Goal: Communication & Community: Answer question/provide support

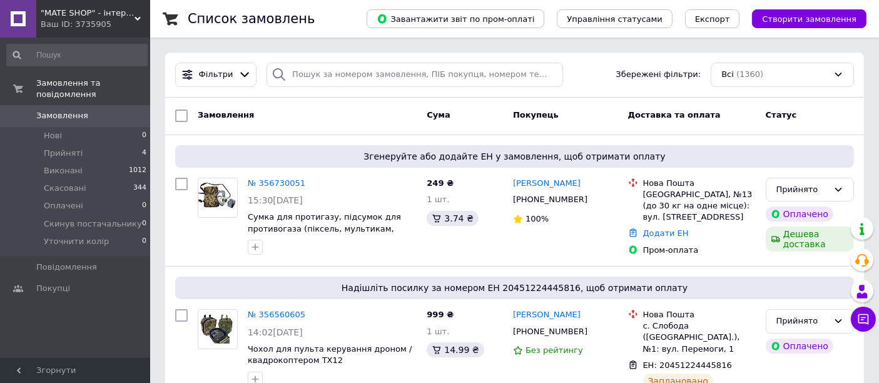
click at [140, 20] on icon at bounding box center [137, 19] width 6 height 6
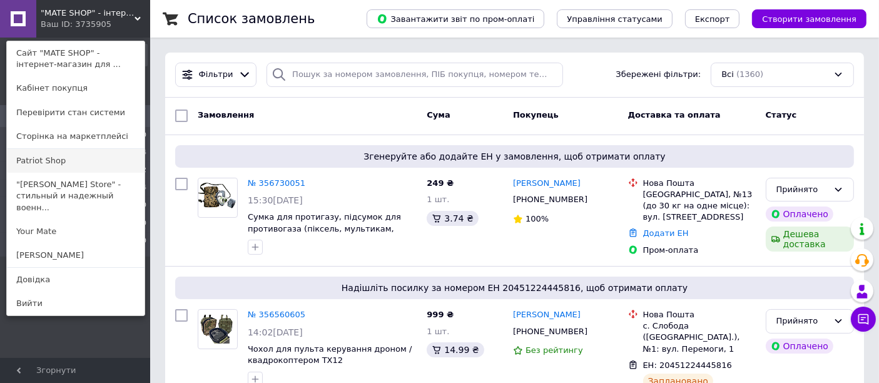
click at [80, 160] on link "Patriot Shop" at bounding box center [76, 161] width 138 height 24
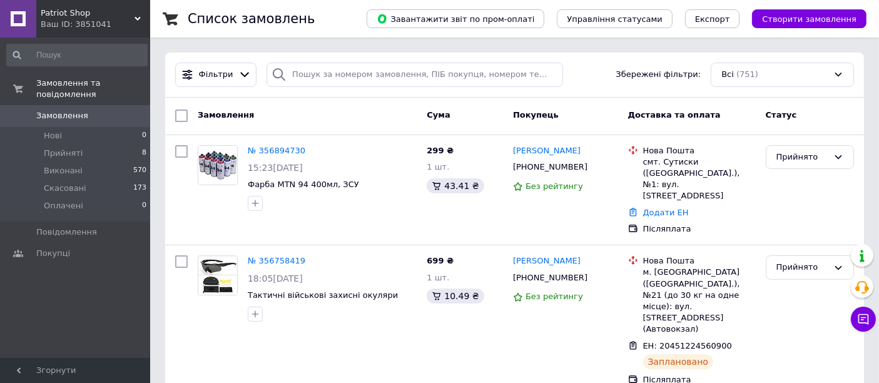
click at [140, 20] on icon at bounding box center [137, 19] width 6 height 6
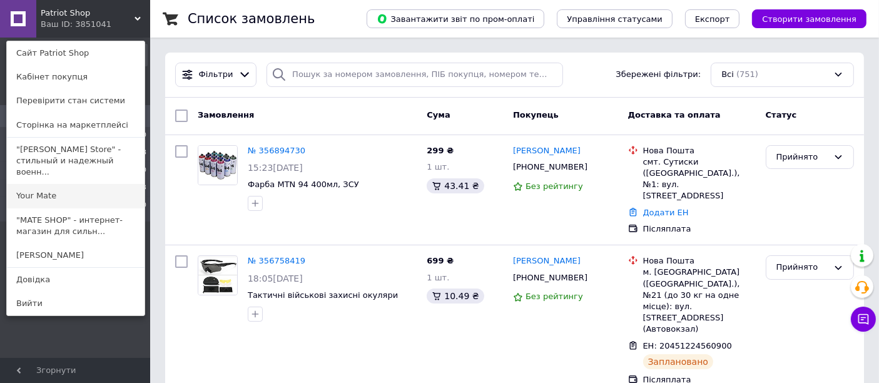
click at [66, 194] on link "Your Mate" at bounding box center [76, 196] width 138 height 24
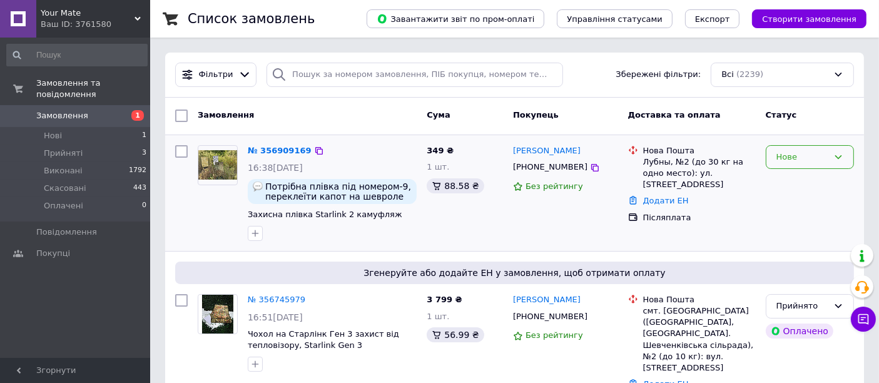
click at [842, 159] on icon at bounding box center [838, 157] width 10 height 10
click at [811, 178] on li "Прийнято" at bounding box center [809, 182] width 87 height 23
click at [268, 151] on link "№ 356909169" at bounding box center [277, 150] width 58 height 9
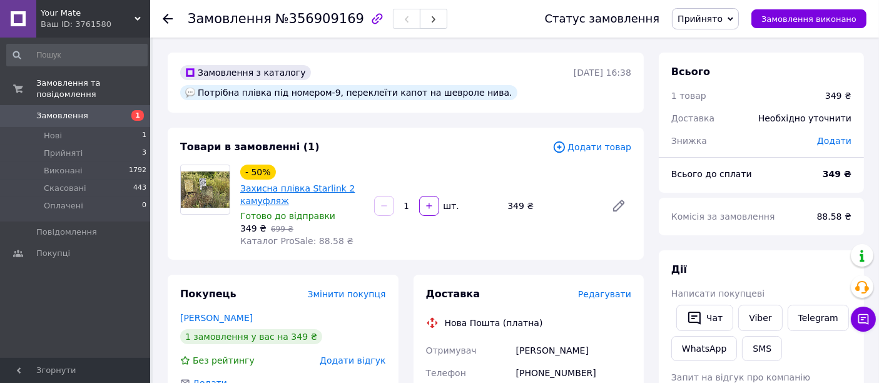
click at [321, 185] on link "Захисна плівка Starlink 2 камуфляж" at bounding box center [297, 194] width 114 height 23
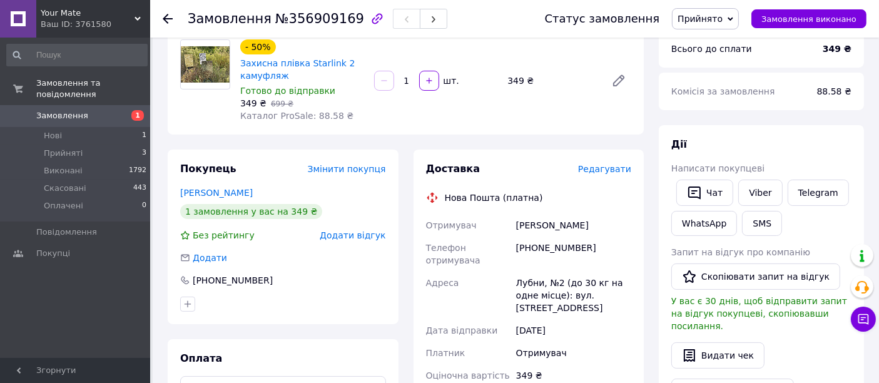
scroll to position [154, 0]
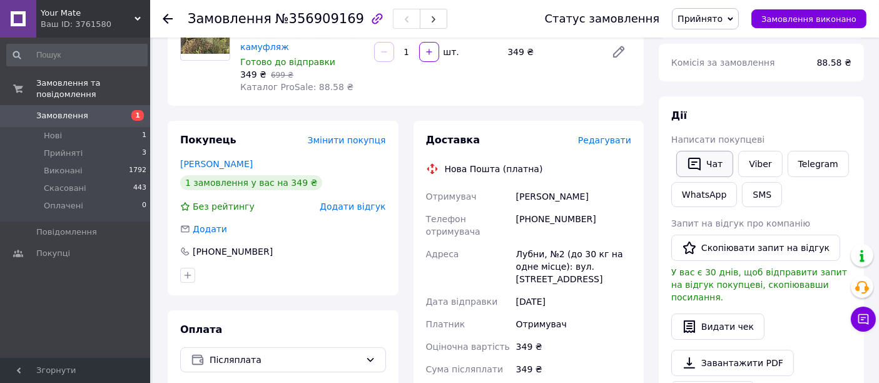
click at [705, 163] on button "Чат" at bounding box center [704, 164] width 57 height 26
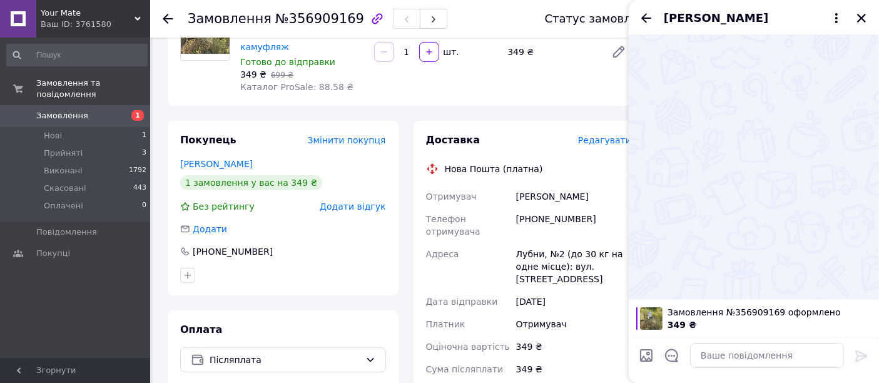
click at [676, 151] on button "Чат" at bounding box center [704, 164] width 57 height 26
click at [772, 362] on textarea at bounding box center [767, 355] width 154 height 25
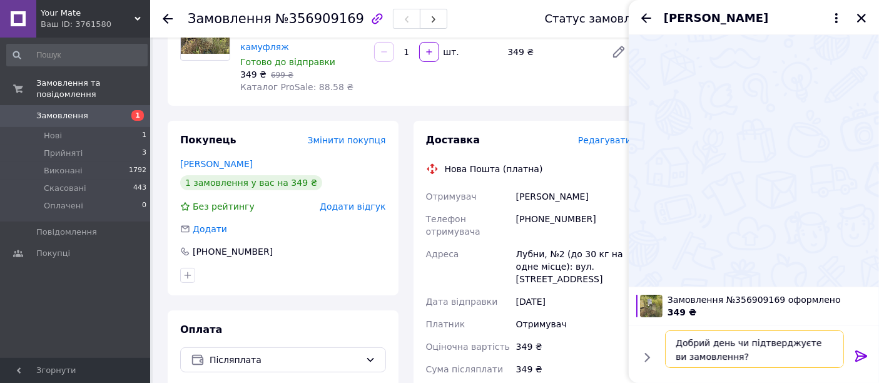
type textarea "Добрий день чи підтверджуєте ви замовлення?"
click at [863, 356] on icon at bounding box center [861, 355] width 12 height 11
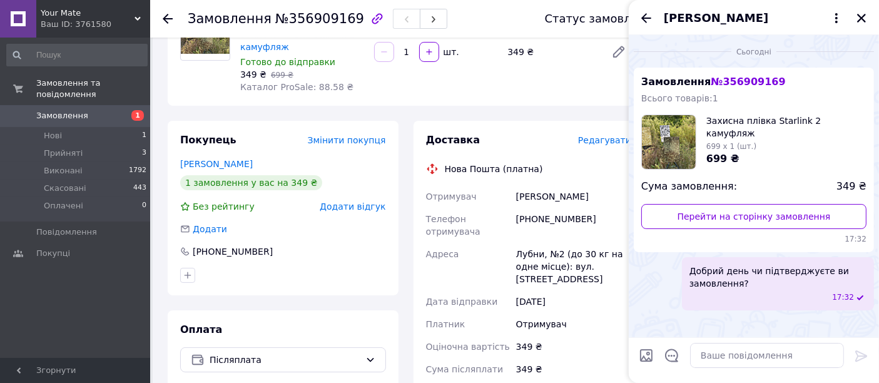
click at [137, 18] on use at bounding box center [137, 19] width 6 height 4
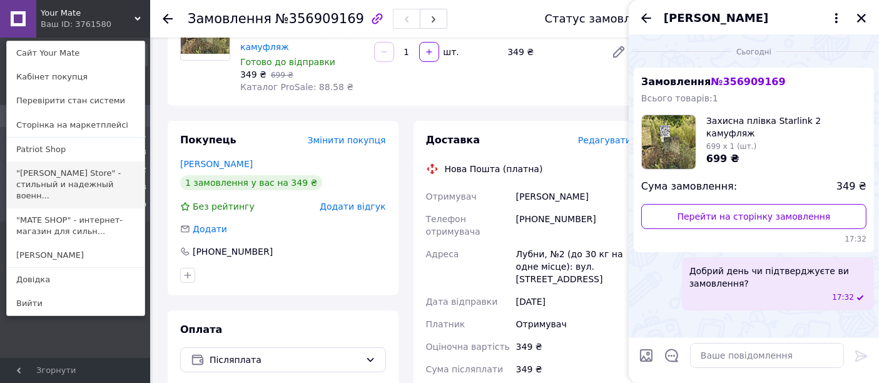
click at [84, 184] on link ""[PERSON_NAME] Store" - стильный и надежный военн..." at bounding box center [76, 184] width 138 height 47
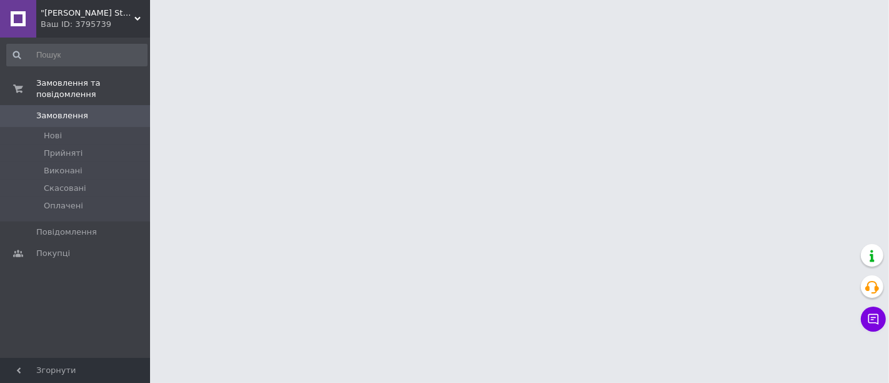
click at [138, 15] on div ""Baum Store" - стильний та надійний військовий комфорт! Ваш ID: 3795739" at bounding box center [93, 19] width 114 height 38
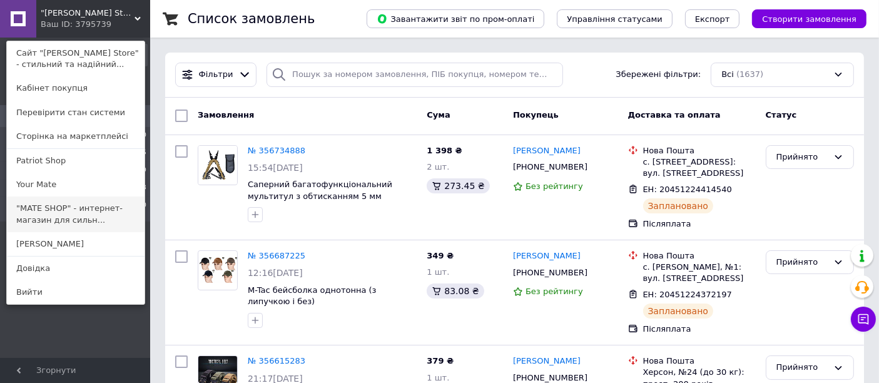
click at [82, 215] on link ""MATE SHOP" - интернет-магазин для сильн..." at bounding box center [76, 213] width 138 height 35
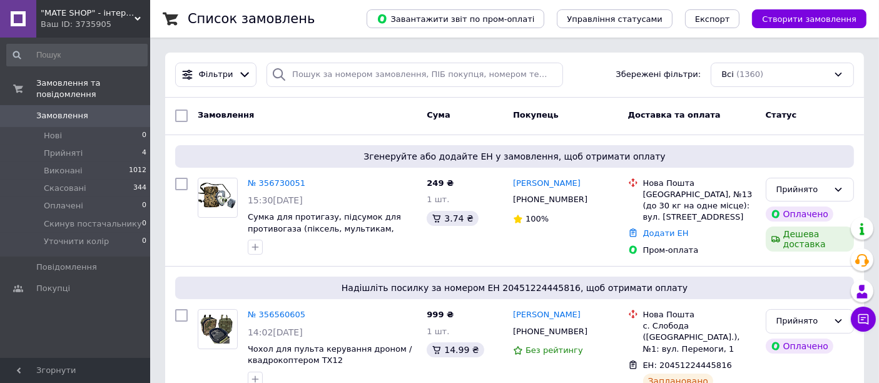
click at [138, 13] on div ""MATE SHOP" - інтернет-магазин для сильних духом! Ваш ID: 3735905" at bounding box center [93, 19] width 114 height 38
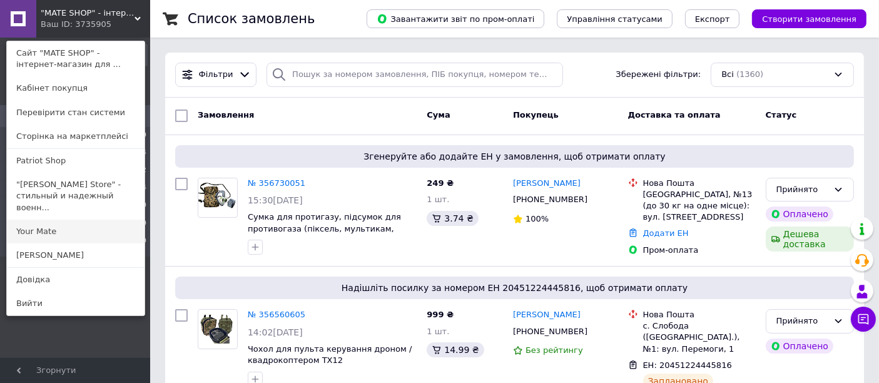
click at [86, 221] on link "Your Mate" at bounding box center [76, 232] width 138 height 24
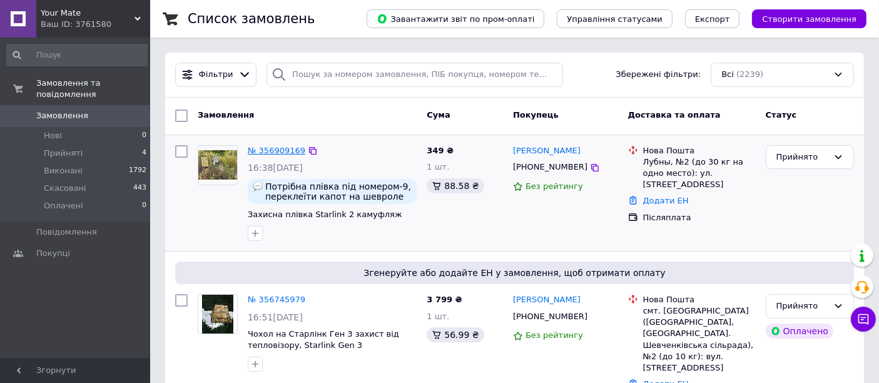
click at [273, 154] on link "№ 356909169" at bounding box center [277, 150] width 58 height 9
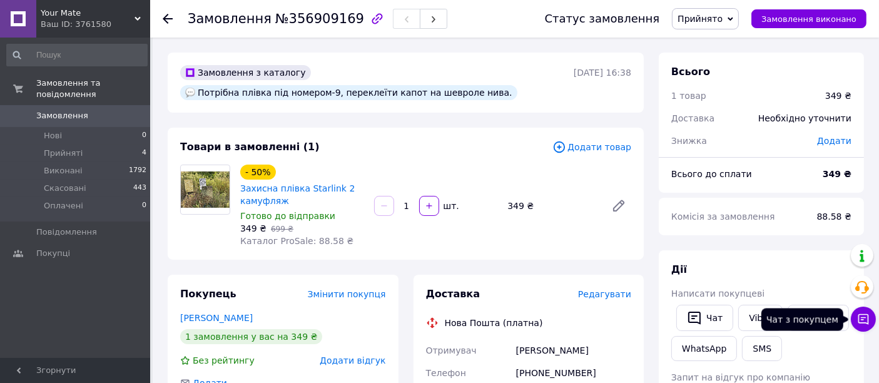
click at [870, 322] on button "Чат з покупцем" at bounding box center [863, 318] width 25 height 25
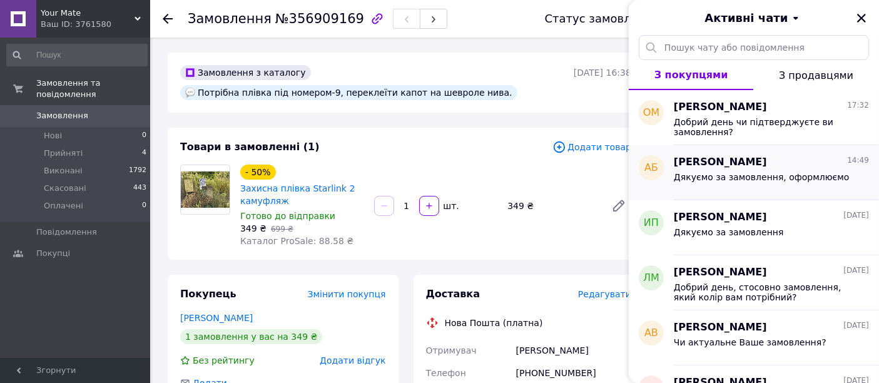
click at [724, 176] on span "Дякуємо за замовлення, оформлюємо" at bounding box center [762, 177] width 176 height 10
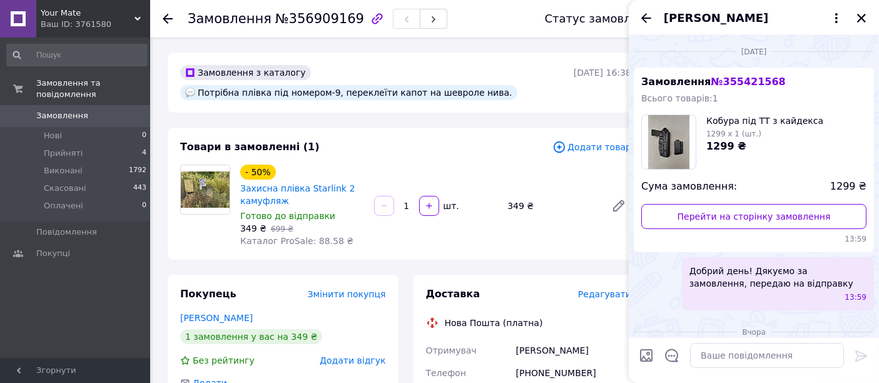
scroll to position [1562, 0]
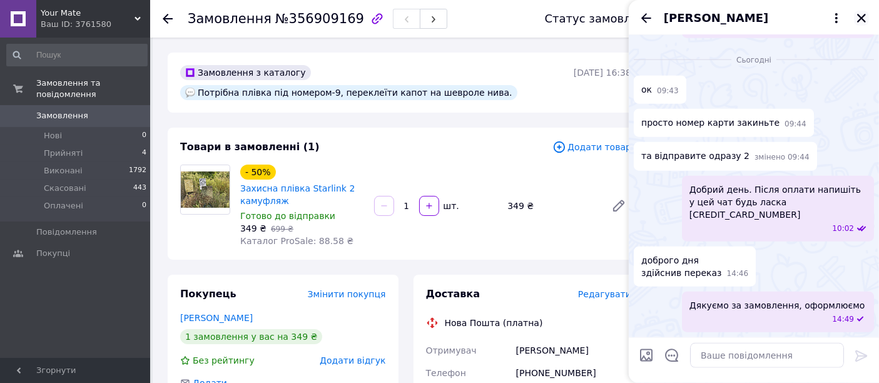
click at [861, 13] on icon "Закрити" at bounding box center [861, 18] width 11 height 11
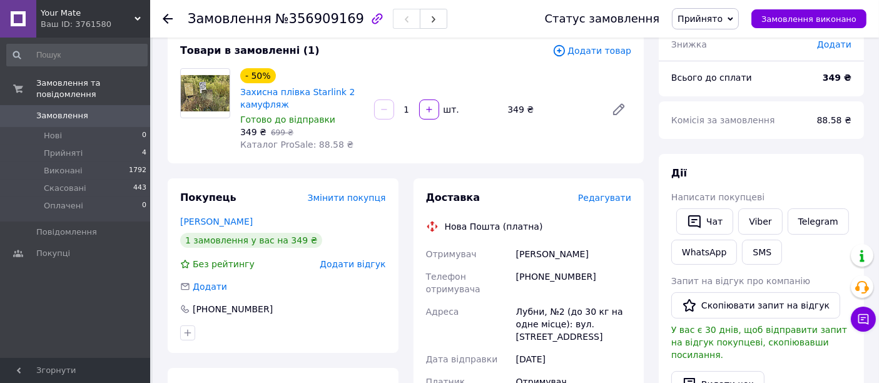
scroll to position [0, 0]
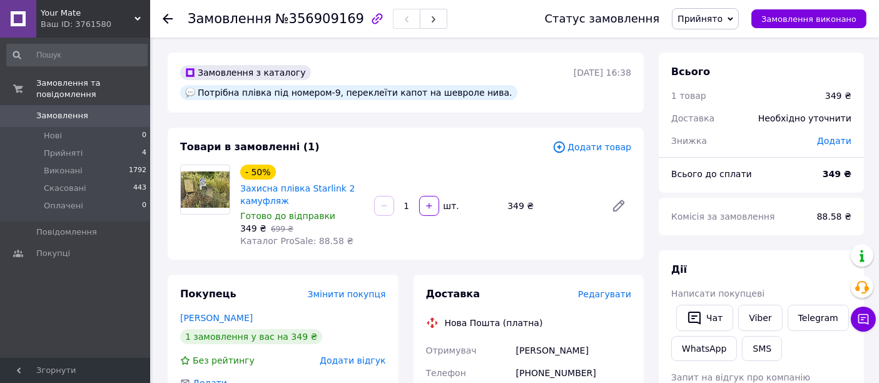
click at [171, 18] on use at bounding box center [168, 19] width 10 height 10
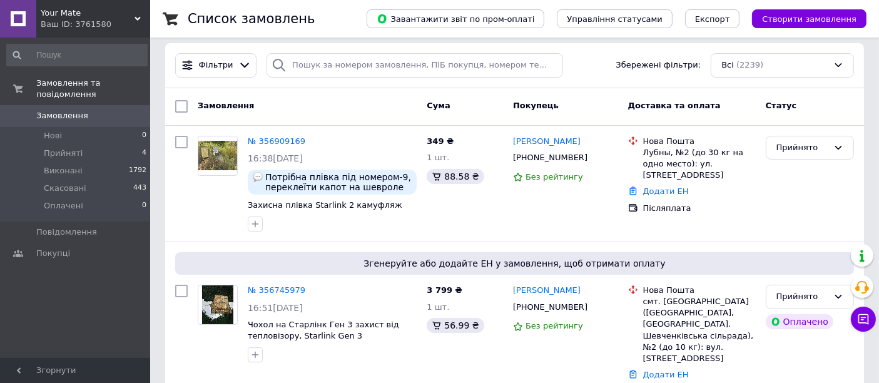
scroll to position [11, 0]
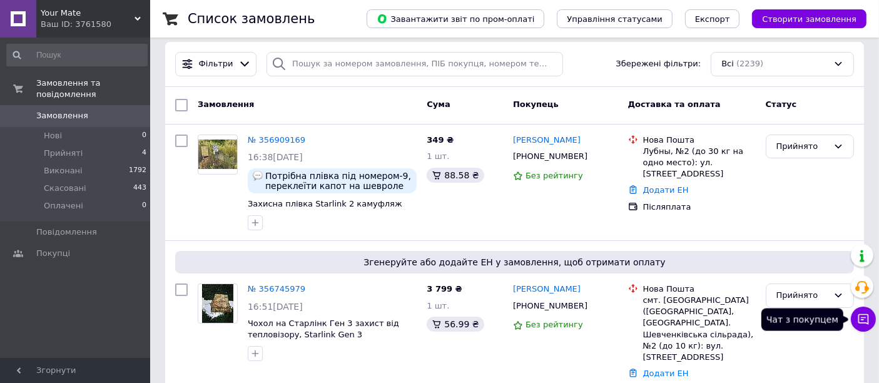
click at [864, 321] on icon at bounding box center [863, 319] width 13 height 13
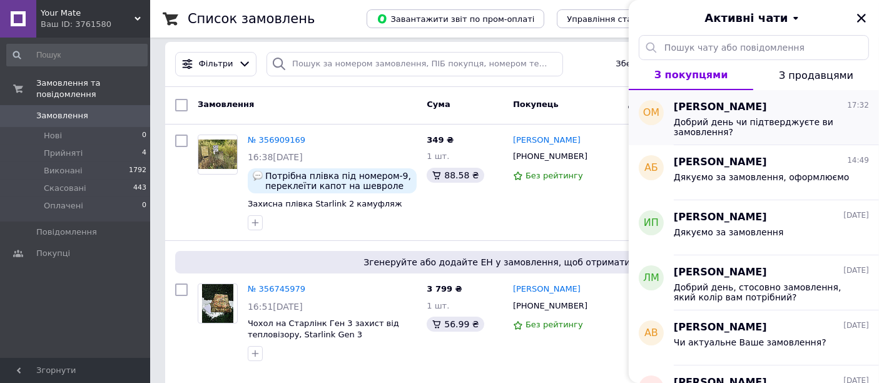
click at [726, 128] on span "Добрий день чи підтверджуєте ви замовлення?" at bounding box center [763, 127] width 178 height 20
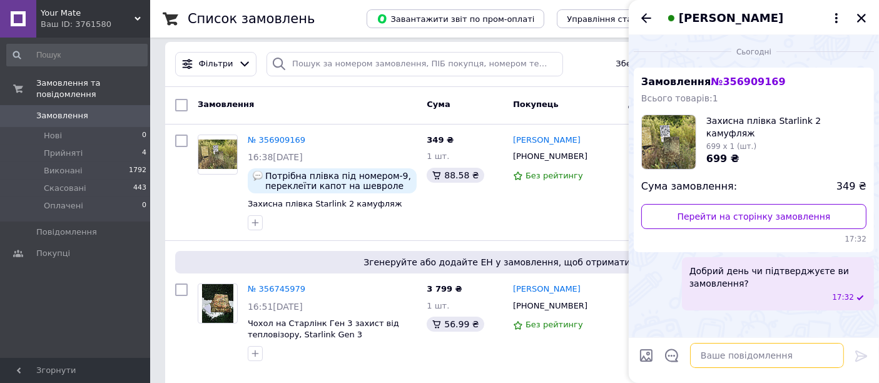
click at [757, 355] on textarea at bounding box center [767, 355] width 154 height 25
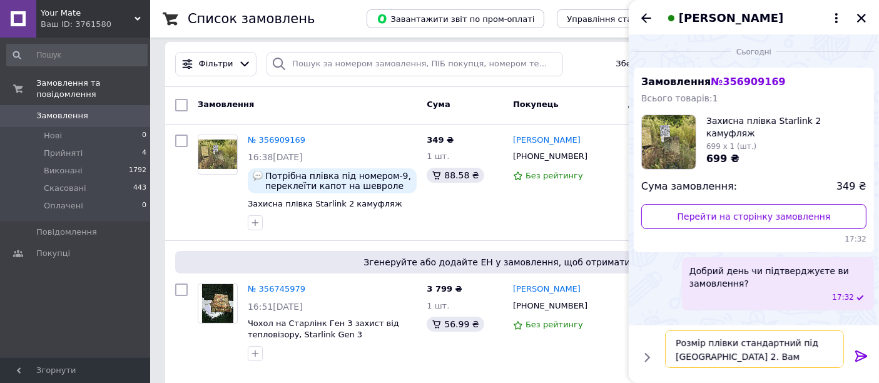
type textarea "Розмір плівки стандартний під Старлінк 2. Вам підійде?"
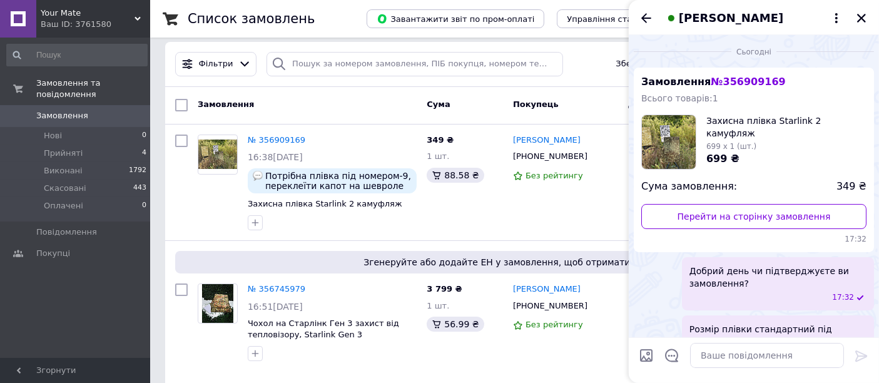
scroll to position [36, 0]
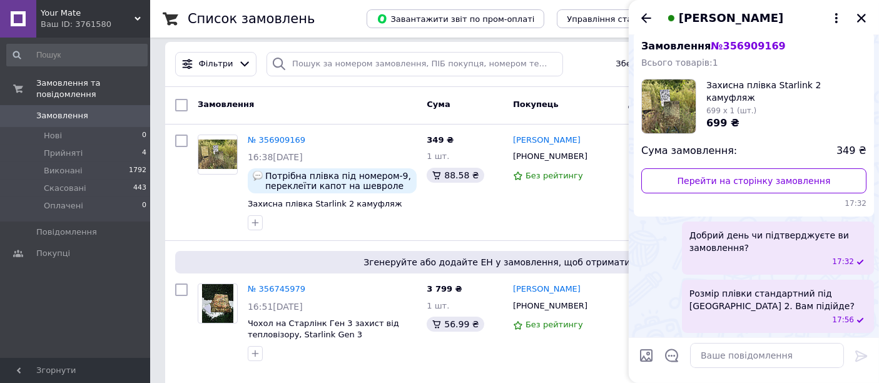
click at [861, 8] on div "Олег Миколаенко" at bounding box center [754, 17] width 250 height 35
click at [139, 15] on div "Your Mate Ваш ID: 3761580" at bounding box center [93, 19] width 114 height 38
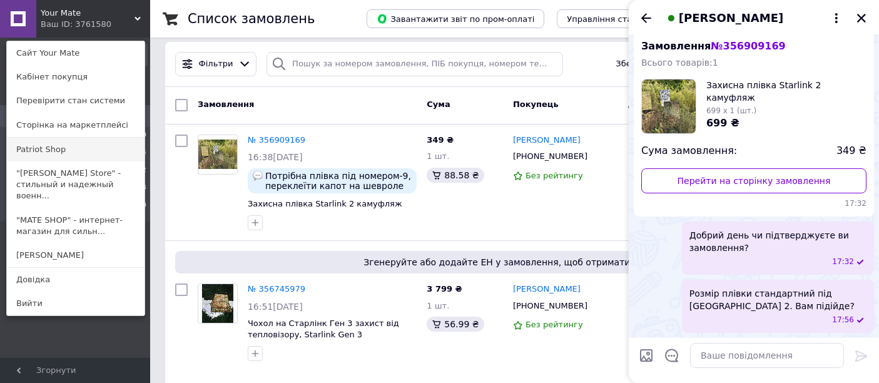
click at [66, 151] on link "Patriot Shop" at bounding box center [76, 150] width 138 height 24
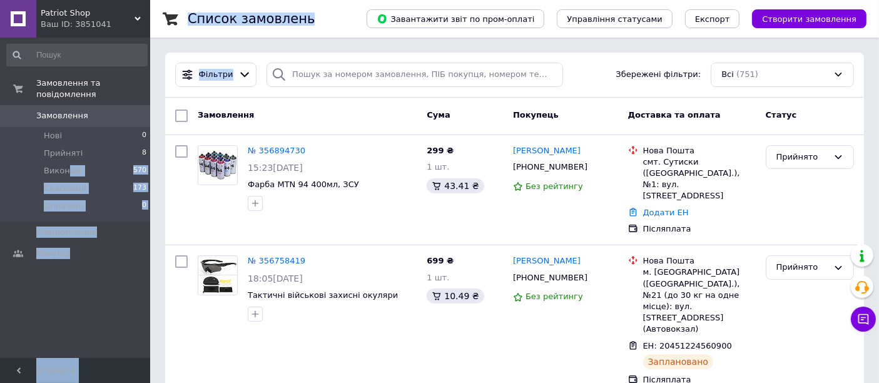
drag, startPoint x: 0, startPoint y: 0, endPoint x: 261, endPoint y: 86, distance: 274.7
click at [280, 151] on link "№ 356894730" at bounding box center [277, 150] width 58 height 9
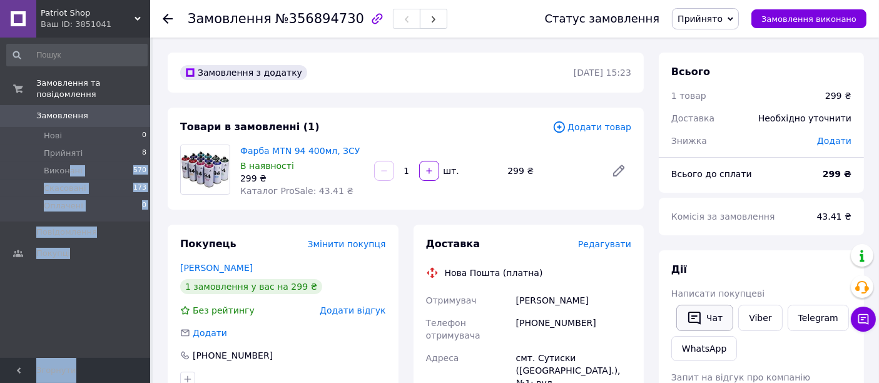
click at [707, 321] on button "Чат" at bounding box center [704, 318] width 57 height 26
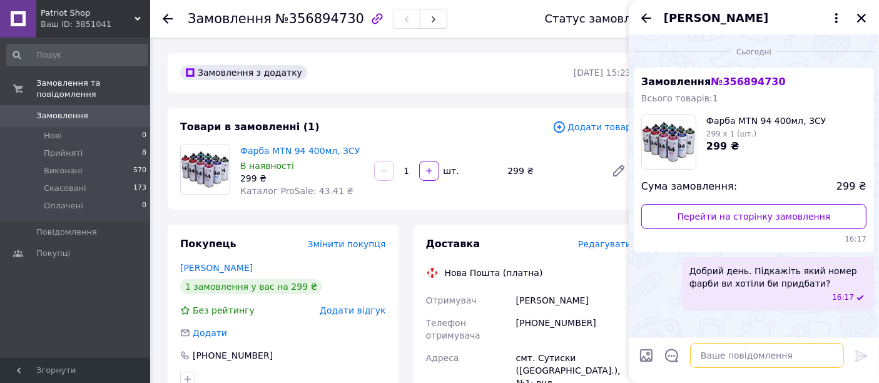
click at [722, 353] on textarea at bounding box center [767, 355] width 154 height 25
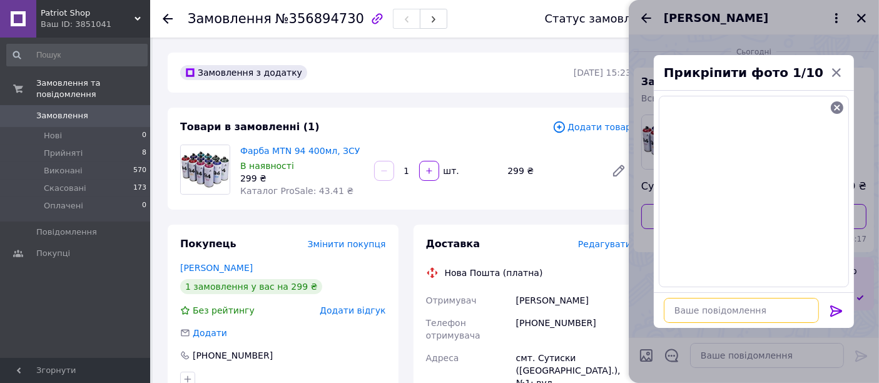
click at [774, 315] on textarea at bounding box center [741, 310] width 155 height 25
type textarea "Оберіть будь ласка"
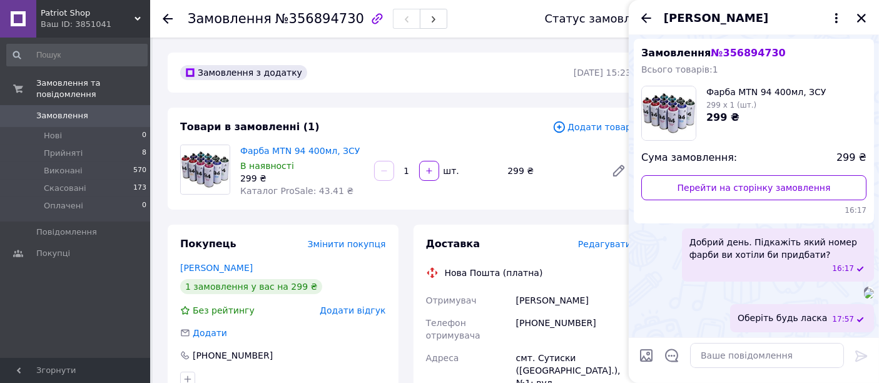
scroll to position [203, 0]
click at [166, 16] on icon at bounding box center [168, 19] width 10 height 10
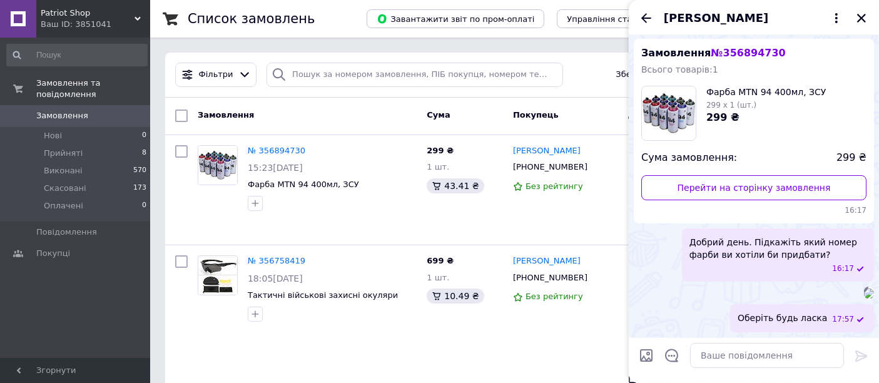
click at [137, 15] on div "Patriot Shop Ваш ID: 3851041" at bounding box center [93, 19] width 114 height 38
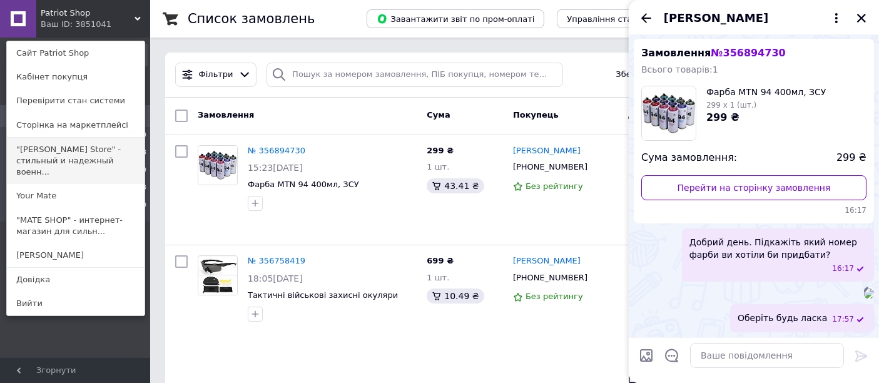
click at [69, 154] on link ""Baum Store" - стильный и надежный военн..." at bounding box center [76, 161] width 138 height 47
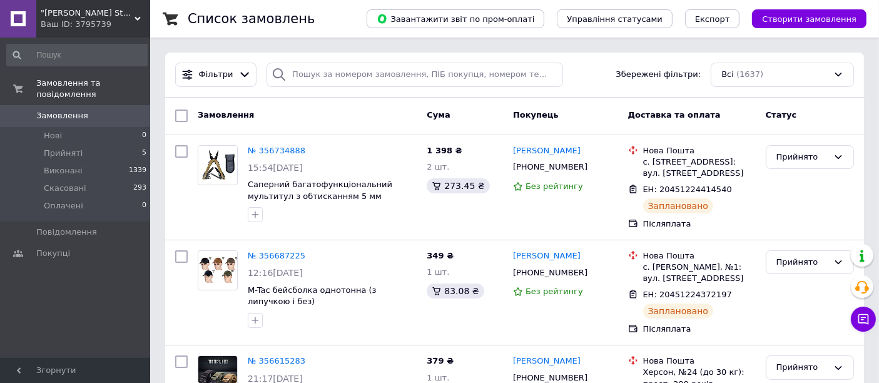
click at [136, 20] on icon at bounding box center [137, 19] width 6 height 6
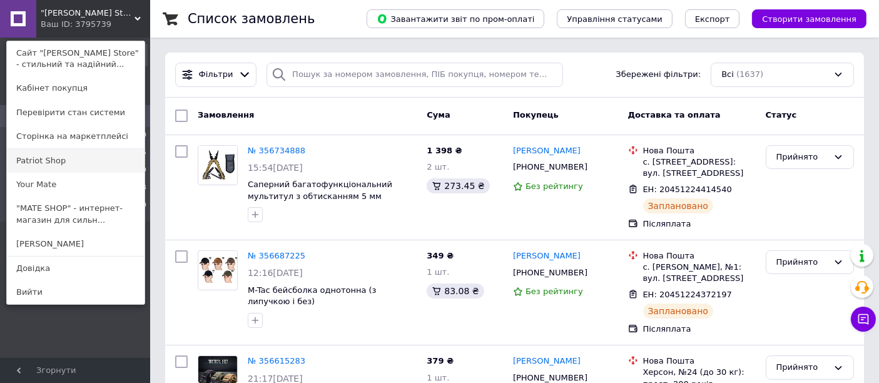
click at [80, 160] on link "Patriot Shop" at bounding box center [76, 161] width 138 height 24
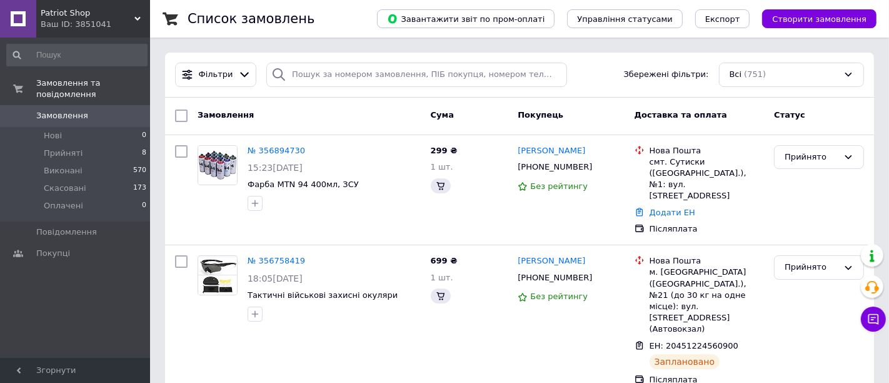
click at [132, 17] on span "Patriot Shop" at bounding box center [88, 13] width 94 height 11
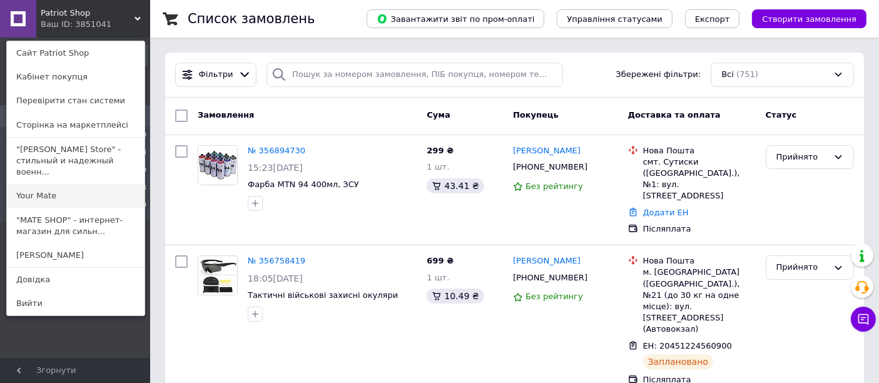
click at [70, 194] on link "Your Mate" at bounding box center [76, 196] width 138 height 24
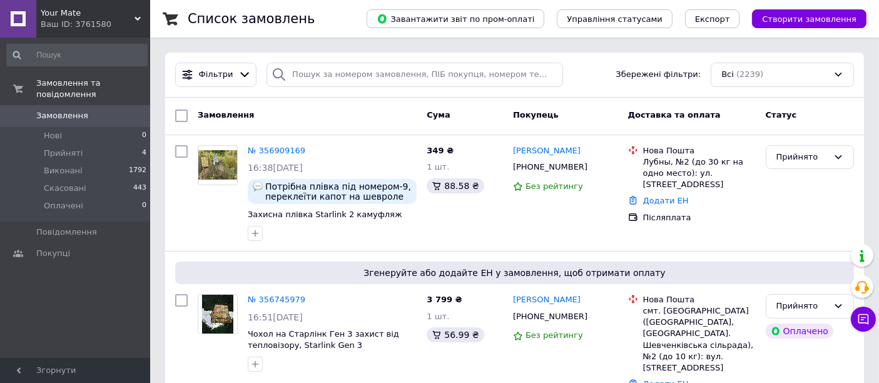
click at [136, 16] on icon at bounding box center [137, 19] width 6 height 6
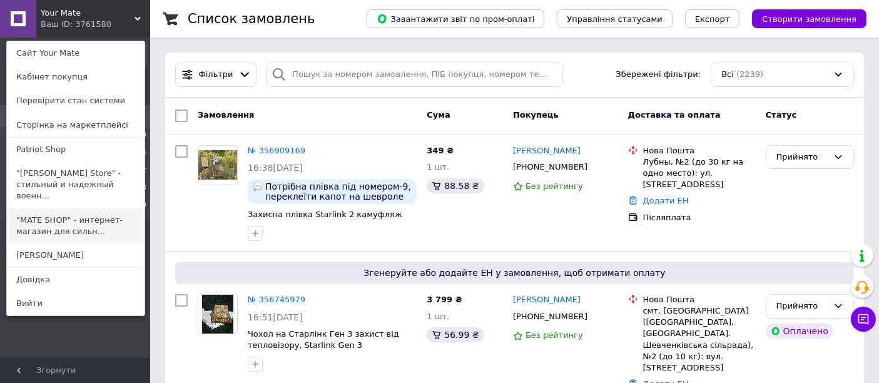
click at [67, 220] on link ""MATE SHOP" - интернет-магазин для сильн..." at bounding box center [76, 225] width 138 height 35
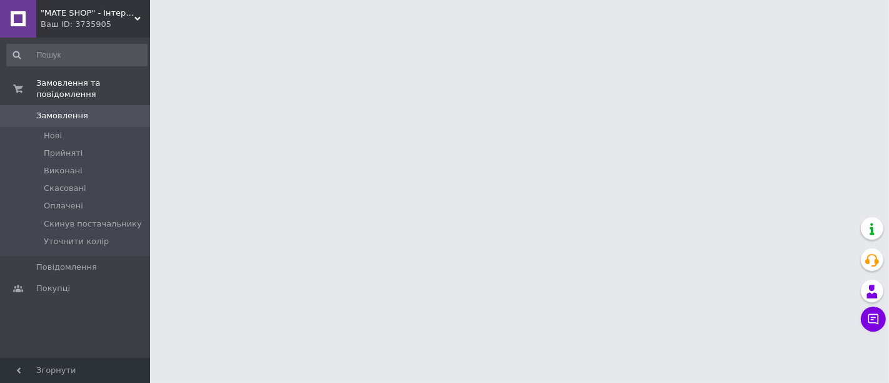
click at [141, 13] on div ""MATE SHOP" - інтернет-магазин для сильних духом! Ваш ID: 3735905" at bounding box center [93, 19] width 114 height 38
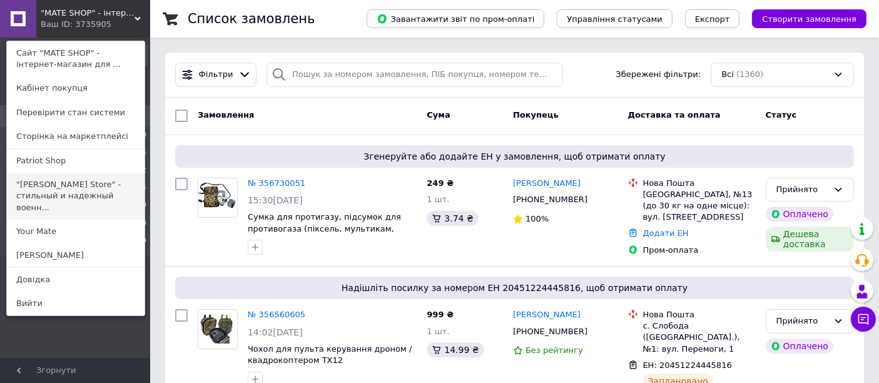
click at [73, 186] on link ""[PERSON_NAME] Store" - стильный и надежный военн..." at bounding box center [76, 196] width 138 height 47
